Goal: Task Accomplishment & Management: Use online tool/utility

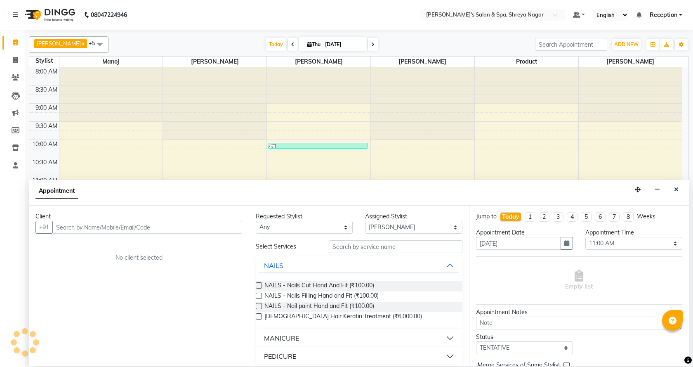
select select "67480"
select select "660"
select select "tentative"
click at [672, 189] on button "Close" at bounding box center [676, 189] width 12 height 13
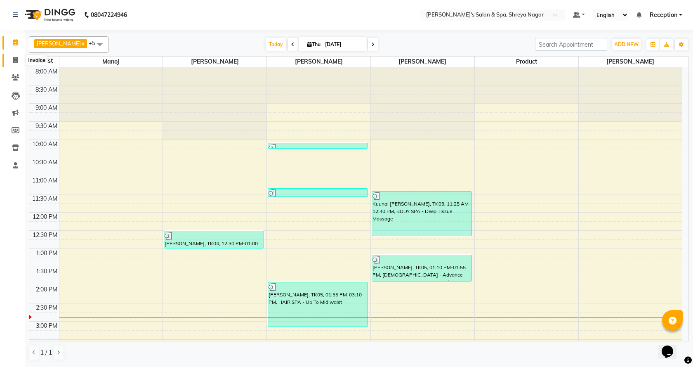
click at [21, 62] on span at bounding box center [15, 60] width 14 height 9
select select "7591"
select select "service"
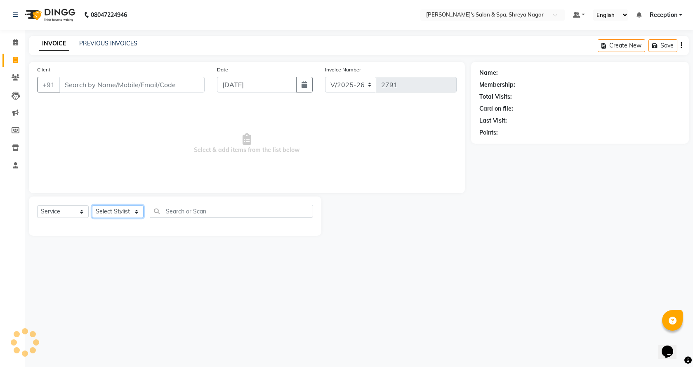
click at [134, 205] on select "Select Stylist [PERSON_NAME] [PERSON_NAME] [PERSON_NAME] Product Reception" at bounding box center [118, 211] width 52 height 13
select select "67480"
click at [92, 205] on select "Select Stylist [PERSON_NAME] [PERSON_NAME] [PERSON_NAME] Product Reception" at bounding box center [118, 211] width 52 height 13
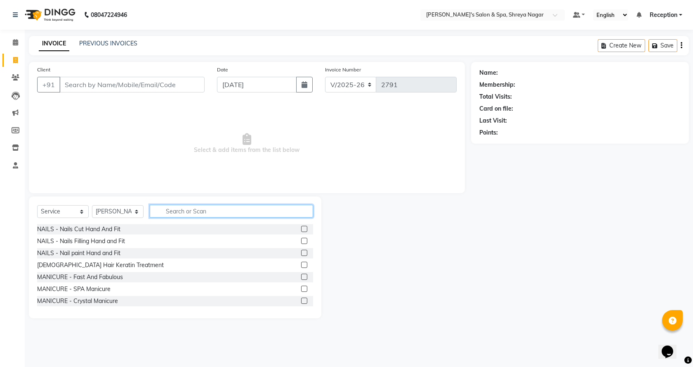
click at [193, 207] on input "text" at bounding box center [231, 211] width 163 height 13
type input "[PERSON_NAME]"
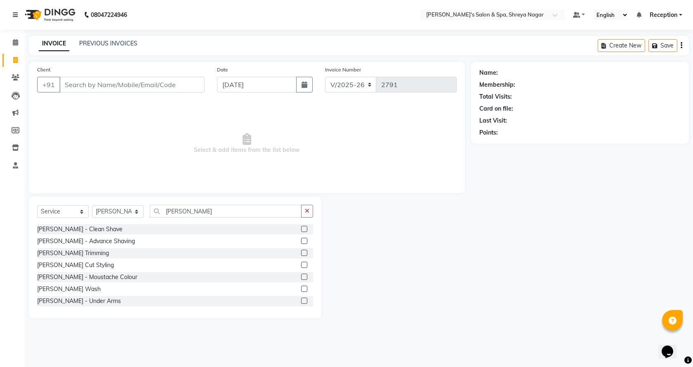
drag, startPoint x: 297, startPoint y: 265, endPoint x: 292, endPoint y: 252, distance: 14.2
click at [301, 265] on label at bounding box center [304, 265] width 6 height 6
click at [301, 265] on input "checkbox" at bounding box center [303, 264] width 5 height 5
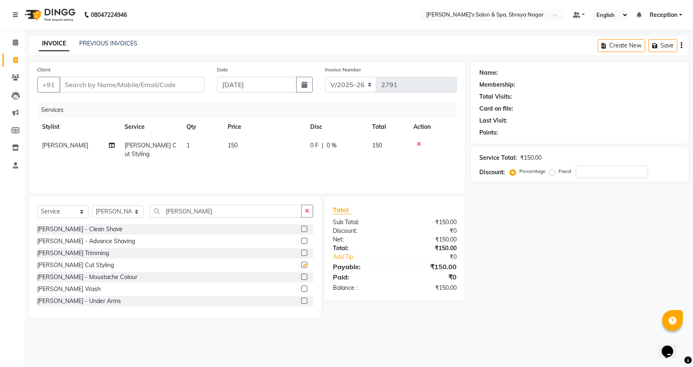
checkbox input "false"
click at [179, 88] on input "Client" at bounding box center [131, 85] width 145 height 16
click at [110, 85] on input "Client" at bounding box center [131, 85] width 145 height 16
type input "P"
type input "0"
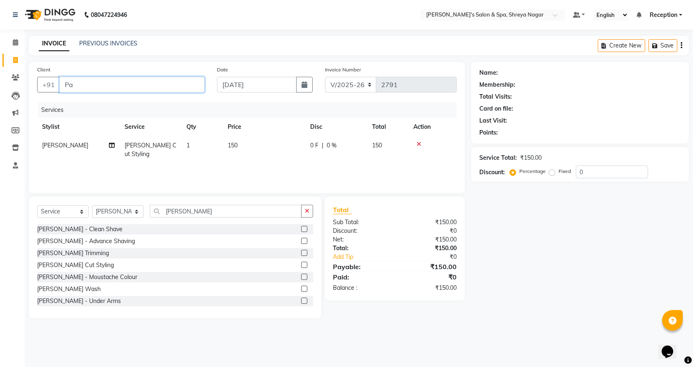
type input "P"
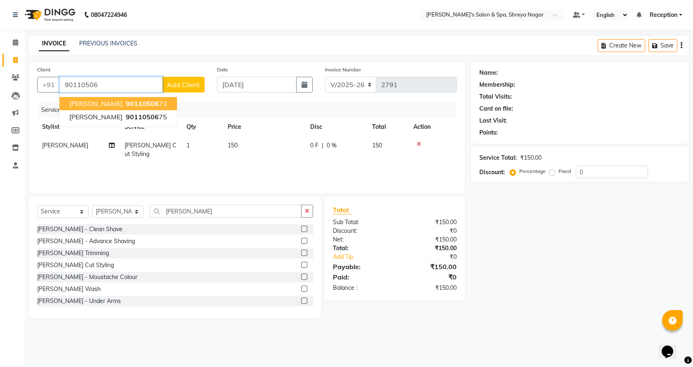
click at [126, 104] on span "90110506" at bounding box center [142, 103] width 33 height 8
type input "9011050673"
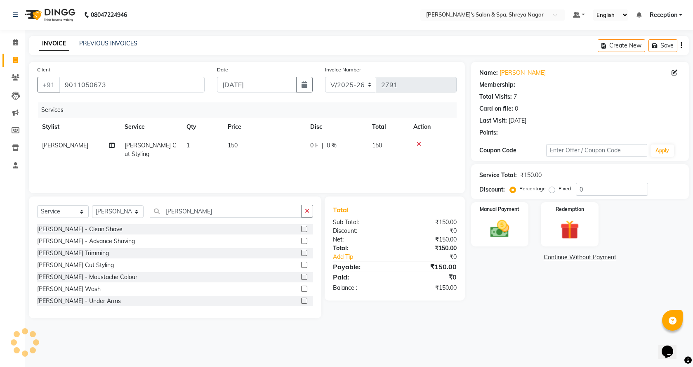
select select "1: Object"
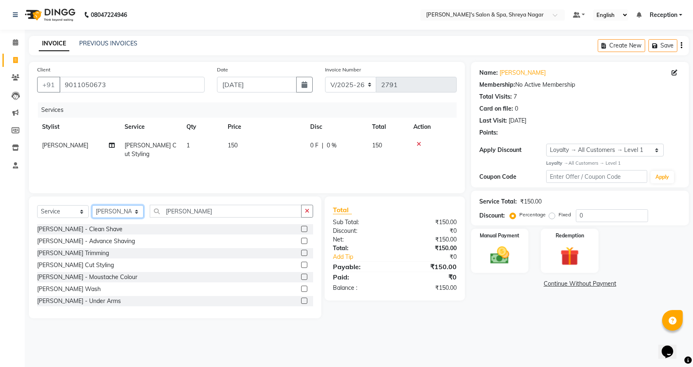
click at [135, 216] on select "Select Stylist [PERSON_NAME] [PERSON_NAME] [PERSON_NAME] Product Reception" at bounding box center [118, 211] width 52 height 13
click at [92, 205] on select "Select Stylist [PERSON_NAME] [PERSON_NAME] [PERSON_NAME] Product Reception" at bounding box center [118, 211] width 52 height 13
click at [514, 254] on img at bounding box center [500, 255] width 32 height 23
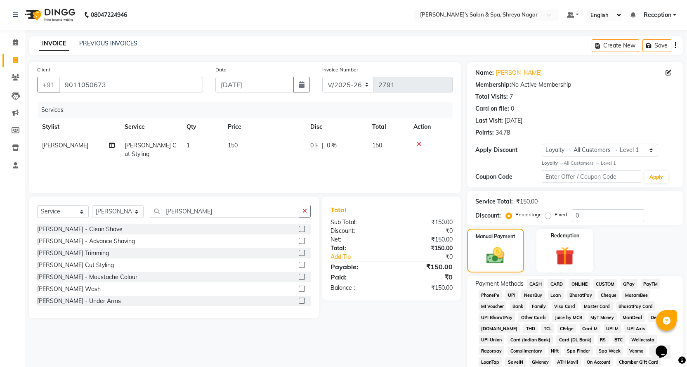
click at [532, 281] on span "CASH" at bounding box center [536, 283] width 18 height 9
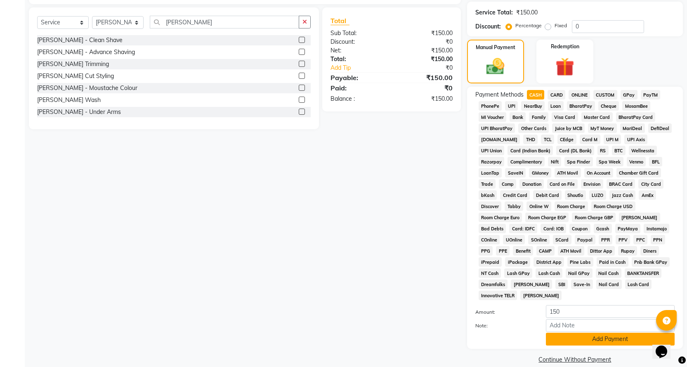
click at [591, 332] on button "Add Payment" at bounding box center [610, 338] width 129 height 13
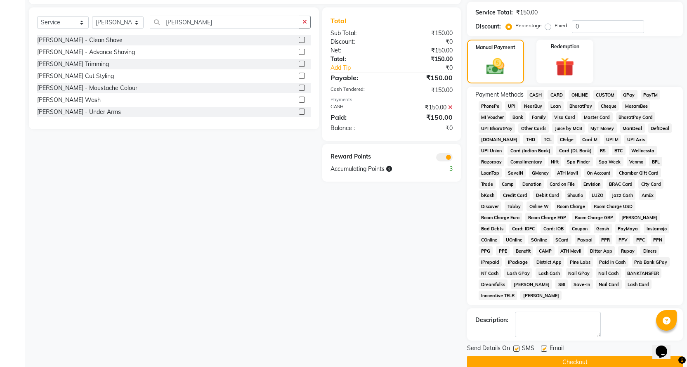
click at [580, 356] on button "Checkout" at bounding box center [575, 362] width 216 height 13
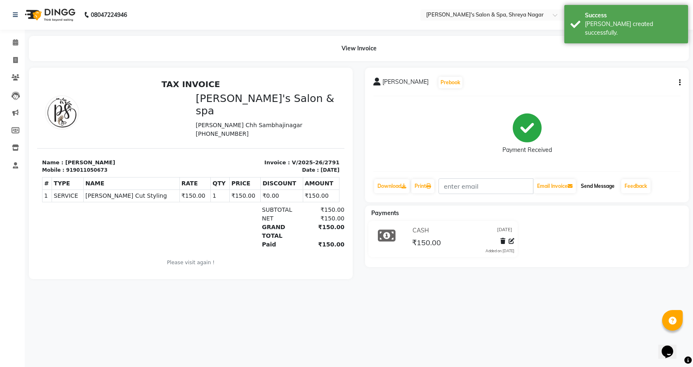
click at [608, 189] on button "Send Message" at bounding box center [597, 186] width 40 height 14
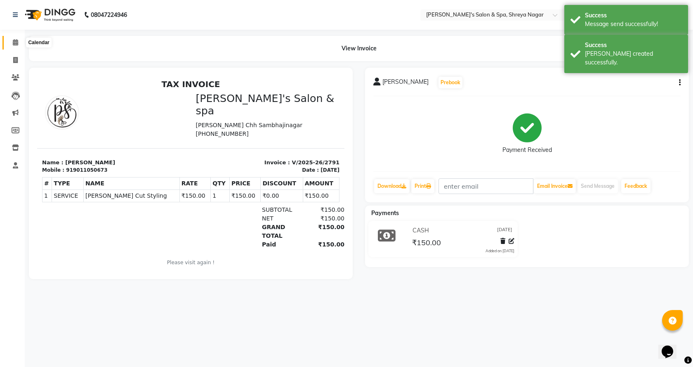
click at [13, 41] on icon at bounding box center [15, 42] width 5 height 6
